Goal: Find specific fact: Find specific fact

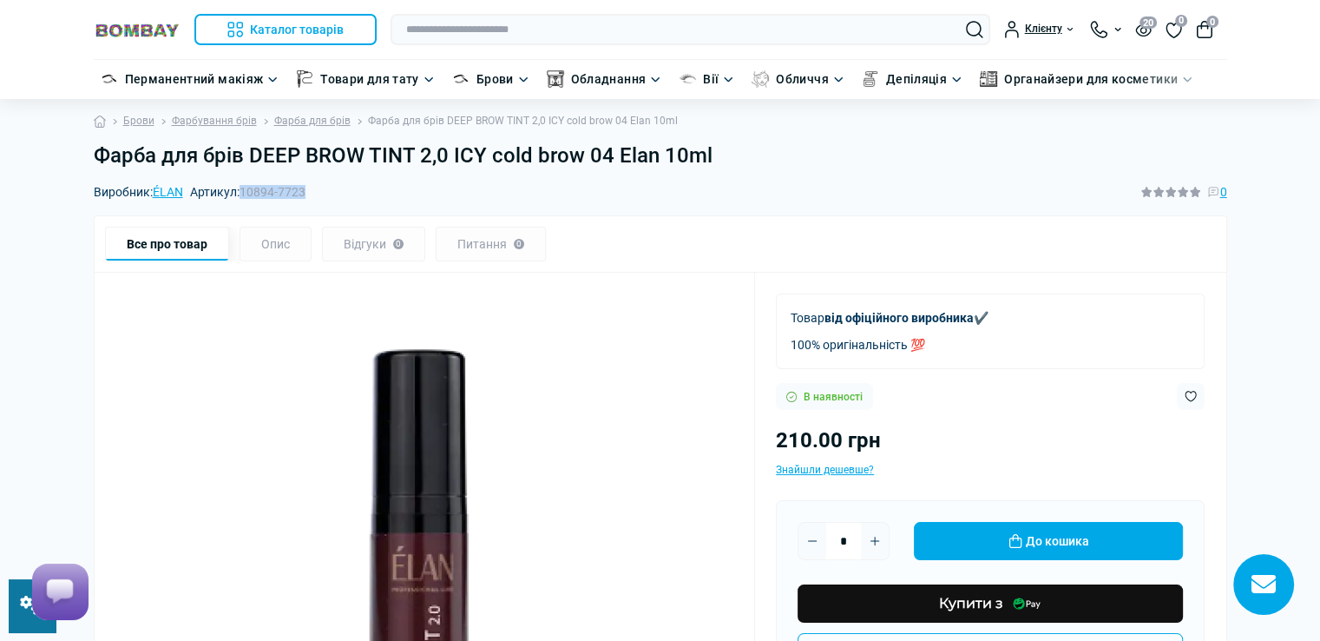
drag, startPoint x: 244, startPoint y: 188, endPoint x: 326, endPoint y: 183, distance: 82.6
click at [326, 183] on div "Виробник: [PERSON_NAME]: 10894-7723 0" at bounding box center [661, 191] width 1134 height 19
copy span "10894-7723"
click at [714, 157] on h1 "Фарба для брів DEEP BROW TINT 2,0 ICY cold brow 04 Elan 10ml" at bounding box center [661, 155] width 1134 height 25
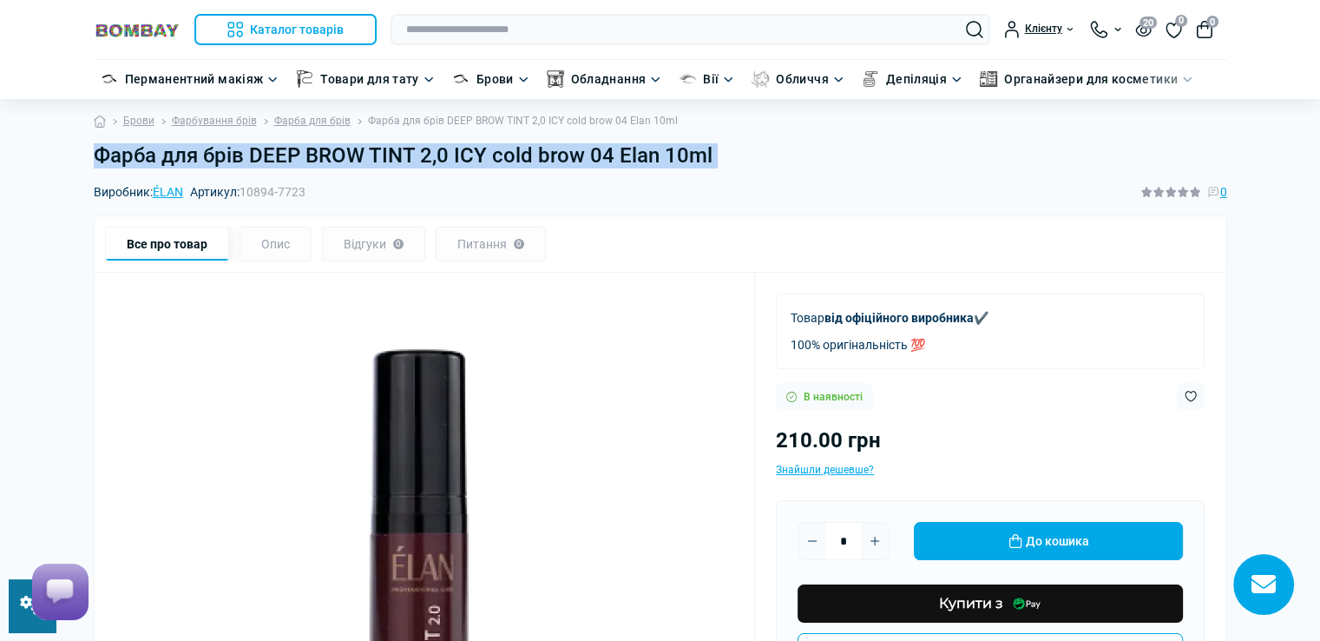
click at [714, 157] on h1 "Фарба для брів DEEP BROW TINT 2,0 ICY cold brow 04 Elan 10ml" at bounding box center [661, 155] width 1134 height 25
copy main "Фарба для брів DEEP BROW TINT 2,0 ICY cold brow 04 Elan 10ml"
